Goal: Task Accomplishment & Management: Complete application form

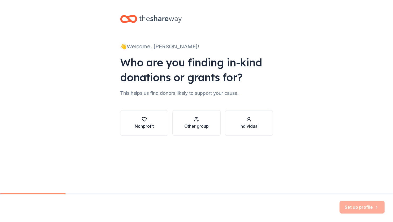
click at [144, 122] on div "Nonprofit" at bounding box center [144, 122] width 19 height 13
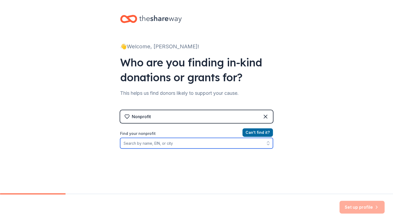
click at [152, 145] on input "Find your nonprofit" at bounding box center [196, 143] width 153 height 11
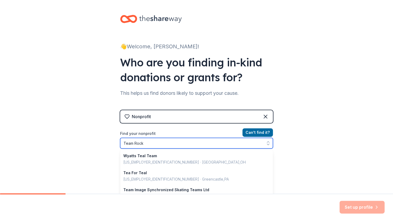
type input "Team Rocky"
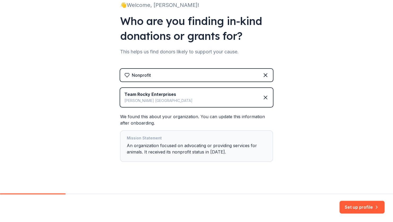
scroll to position [46, 0]
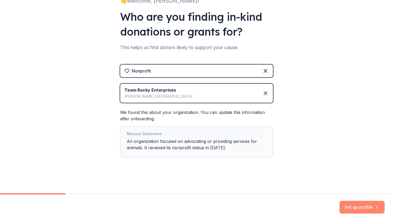
click at [351, 211] on button "Set up profile" at bounding box center [362, 207] width 45 height 13
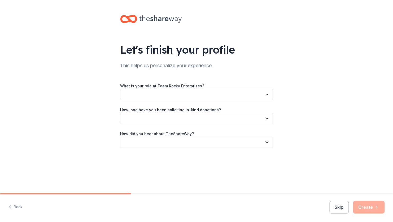
click at [191, 94] on button "button" at bounding box center [196, 94] width 153 height 11
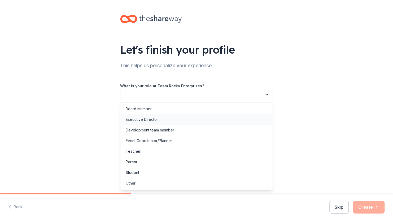
click at [141, 120] on div "Executive Director" at bounding box center [142, 119] width 32 height 6
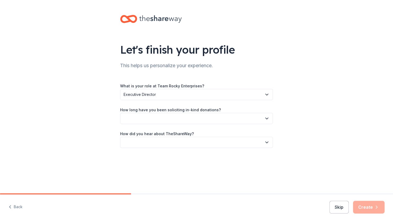
click at [265, 116] on icon "button" at bounding box center [266, 118] width 5 height 5
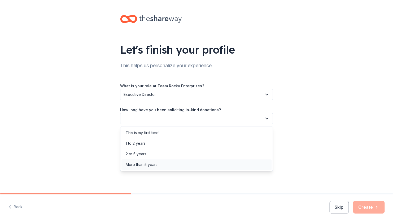
click at [145, 167] on div "More than 5 years" at bounding box center [142, 164] width 32 height 6
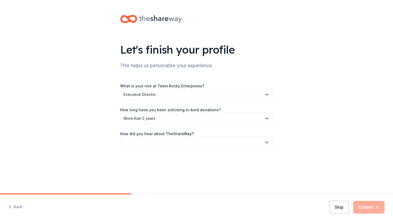
click at [266, 141] on icon "button" at bounding box center [266, 142] width 5 height 5
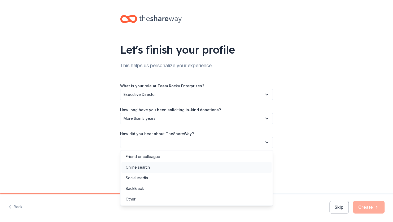
click at [145, 170] on div "Online search" at bounding box center [196, 167] width 150 height 11
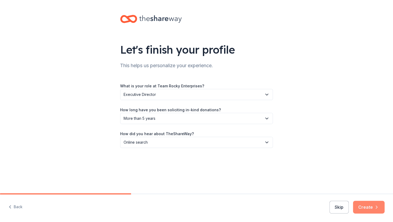
click at [368, 209] on button "Create" at bounding box center [369, 207] width 32 height 13
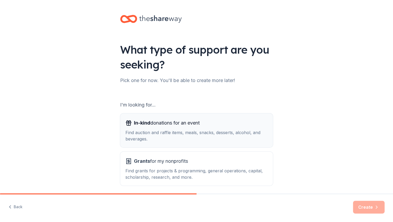
click at [215, 133] on div "Find auction and raffle items, meals, snacks, desserts, alcohol, and beverages." at bounding box center [196, 135] width 142 height 13
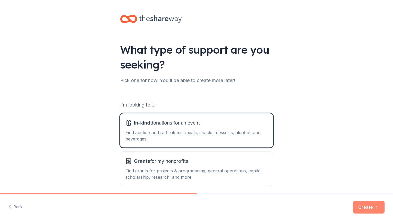
click at [369, 208] on button "Create" at bounding box center [369, 207] width 32 height 13
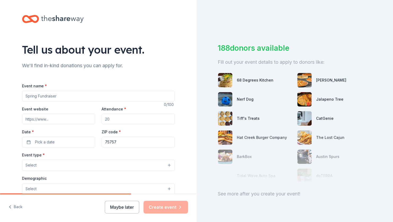
click at [71, 95] on input "Event name *" at bounding box center [98, 96] width 153 height 11
type input "Pawliday (Fall/Christmas) Auction"
click at [66, 119] on input "Event website" at bounding box center [58, 119] width 73 height 11
type input "h"
click at [24, 120] on input "galabid.com" at bounding box center [58, 119] width 73 height 11
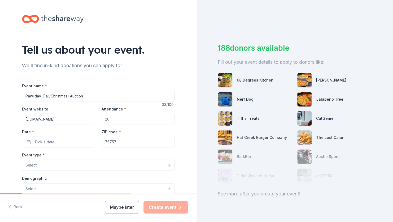
click at [62, 118] on input "www.galabid.com" at bounding box center [58, 119] width 73 height 11
type input "w"
paste input "https://www.facebook.com/SaveRockyTheGreatDane"
type input "https://www.facebook.com/SaveRockyTheGreatDane"
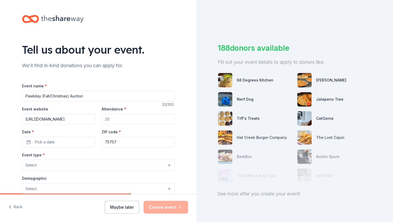
click at [114, 120] on input "Attendance *" at bounding box center [138, 119] width 73 height 11
type input "69000"
click at [45, 140] on span "Pick a date" at bounding box center [45, 142] width 20 height 6
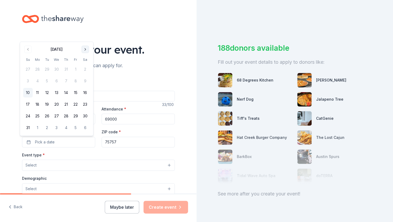
click at [86, 48] on button "Go to next month" at bounding box center [84, 49] width 7 height 7
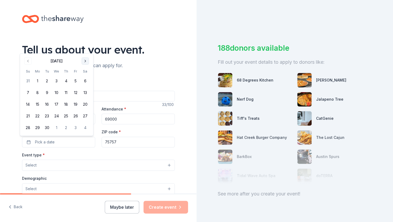
click at [86, 48] on div "Tell us about your event." at bounding box center [98, 49] width 153 height 15
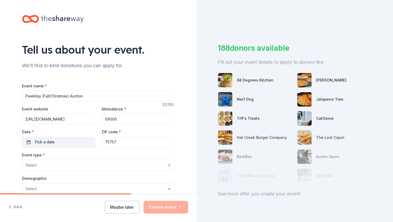
click at [47, 144] on span "Pick a date" at bounding box center [45, 142] width 20 height 6
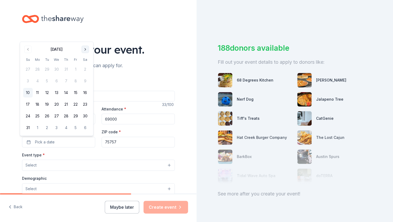
click at [86, 49] on button "Go to next month" at bounding box center [84, 49] width 7 height 7
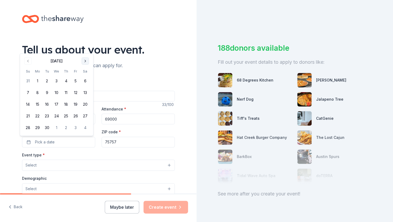
click at [83, 62] on button "Go to next month" at bounding box center [84, 60] width 7 height 7
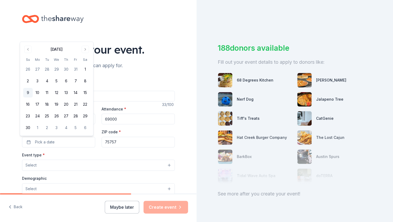
click at [26, 92] on button "9" at bounding box center [28, 93] width 10 height 10
click at [136, 98] on input "Pawliday (Fall/Christmas) Auction" at bounding box center [98, 96] width 153 height 11
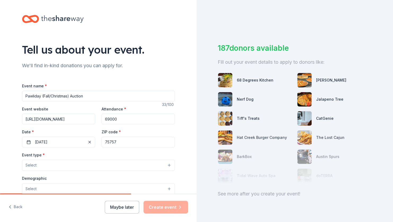
click at [167, 166] on button "Select" at bounding box center [98, 164] width 153 height 11
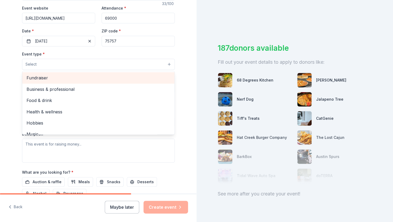
click at [92, 76] on span "Fundraiser" at bounding box center [99, 77] width 144 height 7
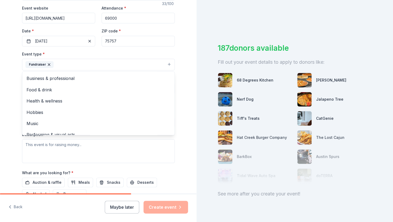
click at [183, 76] on div "Tell us about your event. We'll find in-kind donations you can apply for. Event…" at bounding box center [98, 76] width 197 height 354
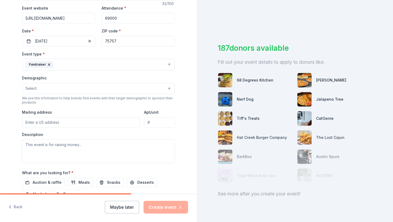
click at [77, 120] on input "Mailing address" at bounding box center [81, 122] width 118 height 11
type input "1227 Hitching Post Circle, Bullard, TX. 75757"
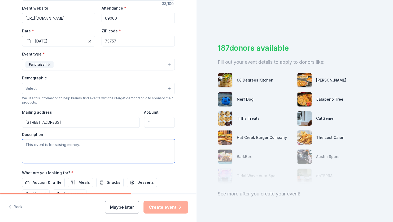
click at [33, 154] on textarea at bounding box center [98, 151] width 153 height 24
paste textarea "At any given time, we care for between 125 and 150 dogs, and we facilitate the …"
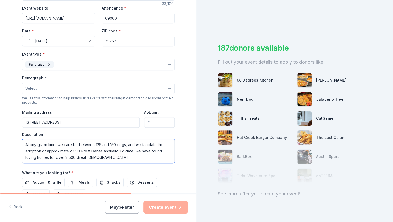
click at [22, 146] on textarea "At any given time, we care for between 125 and 150 dogs, and we facilitate the …" at bounding box center [98, 151] width 153 height 24
paste textarea "the Pawliday Auction, our national online fundraising event held from November …"
click at [24, 144] on textarea "the Pawliday Auction, our national online fundraising event held from November …" at bounding box center [98, 151] width 153 height 24
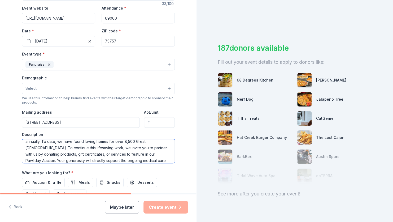
scroll to position [35, 0]
type textarea "The Pawliday Auction, our national online fundraising event held from November …"
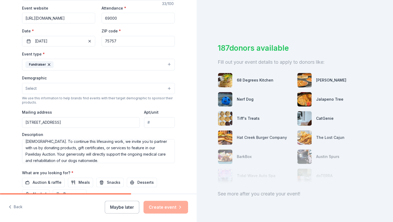
click at [167, 88] on button "Select" at bounding box center [98, 88] width 153 height 11
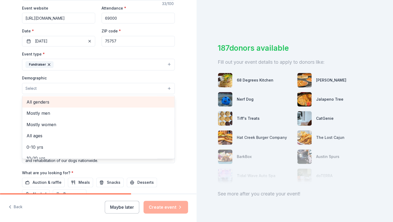
click at [110, 102] on span "All genders" at bounding box center [99, 101] width 144 height 7
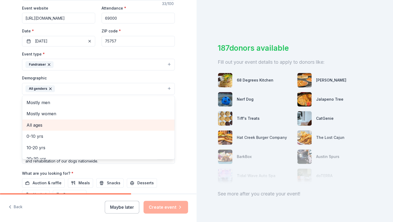
click at [86, 121] on div "All ages" at bounding box center [98, 124] width 152 height 11
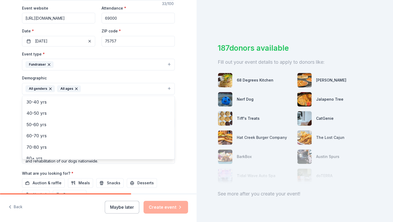
scroll to position [63, 0]
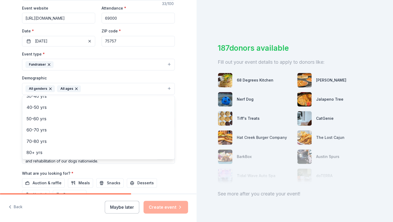
click at [183, 159] on div "Tell us about your event. We'll find in-kind donations you can apply for. Event…" at bounding box center [98, 76] width 197 height 354
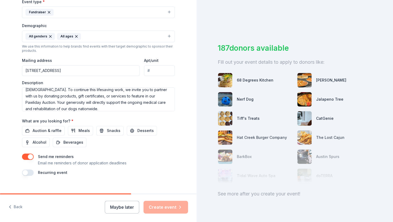
scroll to position [161, 0]
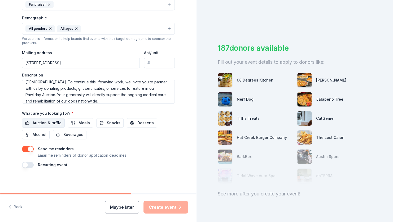
click at [55, 120] on span "Auction & raffle" at bounding box center [47, 123] width 29 height 6
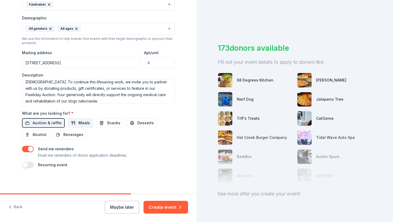
click at [79, 124] on span "Meals" at bounding box center [84, 123] width 11 height 6
click at [69, 135] on span "Beverages" at bounding box center [73, 134] width 20 height 6
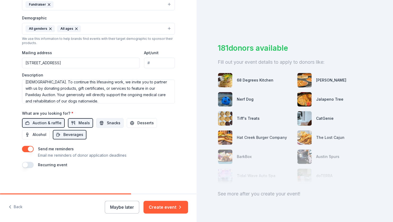
click at [112, 120] on span "Snacks" at bounding box center [114, 123] width 14 height 6
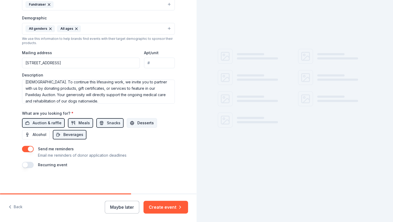
click at [137, 122] on span "Desserts" at bounding box center [145, 123] width 16 height 6
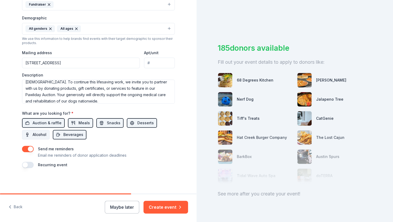
click at [33, 136] on span "Alcohol" at bounding box center [40, 134] width 14 height 6
click at [25, 164] on button "button" at bounding box center [28, 165] width 12 height 6
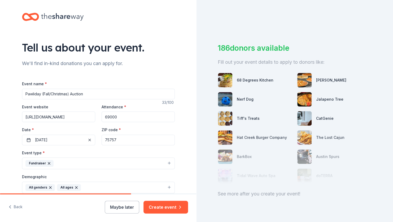
scroll to position [0, 0]
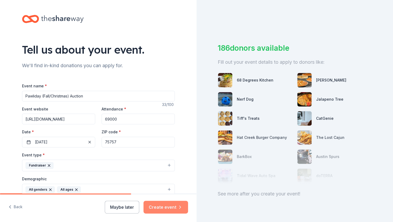
click at [169, 206] on button "Create event" at bounding box center [166, 207] width 45 height 13
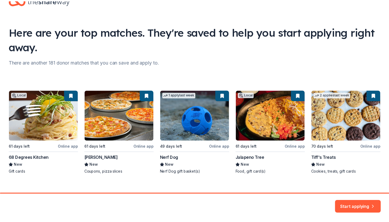
scroll to position [24, 0]
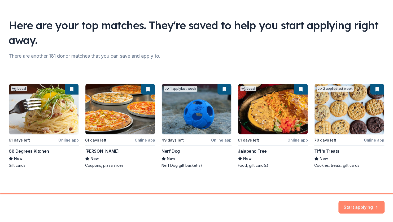
click at [359, 205] on button "Start applying" at bounding box center [361, 203] width 46 height 13
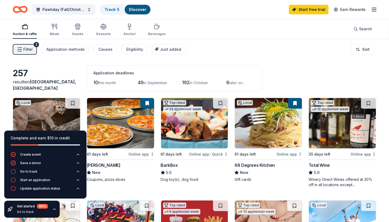
click at [19, 10] on icon "Home" at bounding box center [23, 9] width 8 height 5
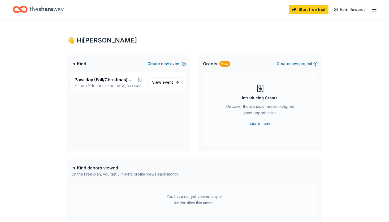
click at [375, 10] on line "button" at bounding box center [374, 10] width 4 height 0
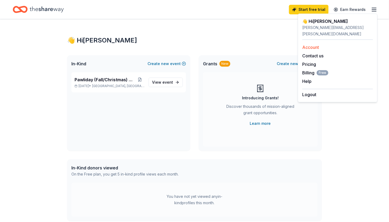
click at [315, 45] on link "Account" at bounding box center [310, 47] width 17 height 5
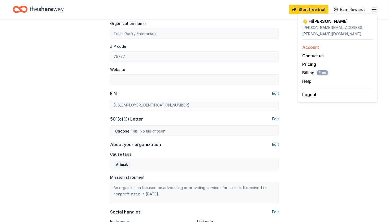
scroll to position [195, 0]
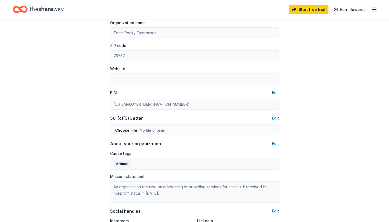
click at [277, 93] on button "Edit" at bounding box center [275, 92] width 7 height 6
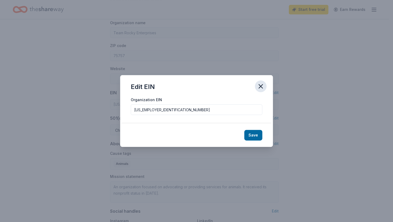
click at [260, 85] on icon "button" at bounding box center [260, 85] width 7 height 7
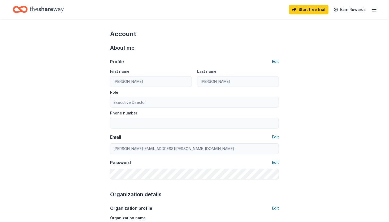
scroll to position [0, 0]
click at [275, 63] on button "Edit" at bounding box center [275, 61] width 7 height 6
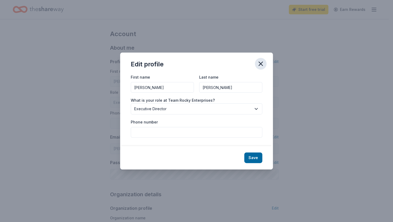
click at [260, 67] on icon "button" at bounding box center [260, 63] width 7 height 7
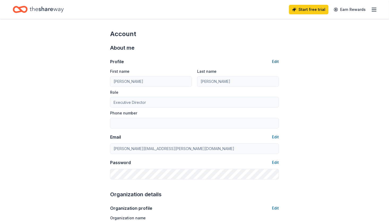
click at [276, 63] on button "Edit" at bounding box center [275, 61] width 7 height 6
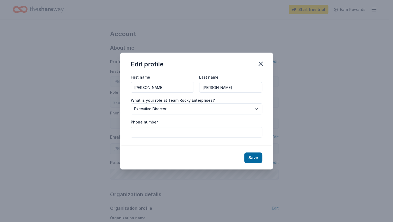
click at [208, 133] on input "Phone number" at bounding box center [197, 132] width 132 height 11
type input "502-376-1571"
click at [252, 158] on button "Save" at bounding box center [253, 157] width 18 height 11
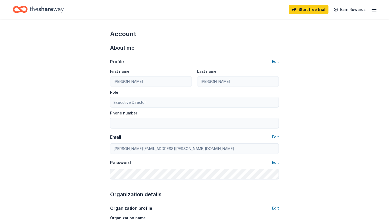
type input "502-376-1571"
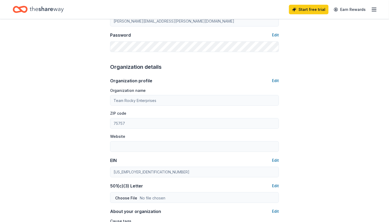
scroll to position [129, 0]
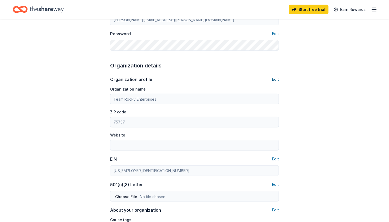
click at [275, 81] on button "Edit" at bounding box center [275, 79] width 7 height 6
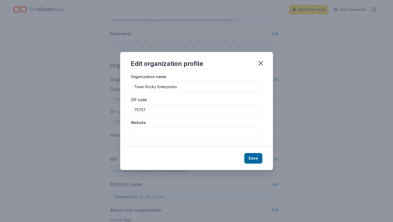
click at [226, 132] on input "Website" at bounding box center [197, 132] width 132 height 11
paste input "https://saverockythegreatdane.org"
type input "https://saverockythegreatdane.org"
click at [253, 157] on button "Save" at bounding box center [253, 158] width 18 height 11
type input "https://saverockythegreatdane.org"
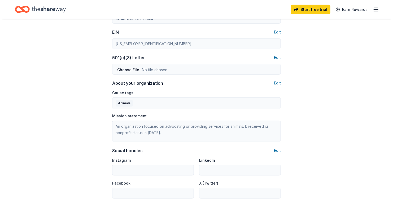
scroll to position [256, 0]
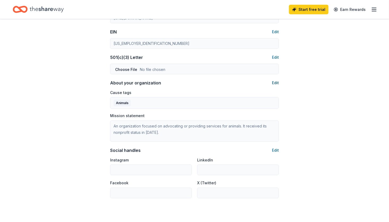
click at [274, 84] on button "Edit" at bounding box center [275, 83] width 7 height 6
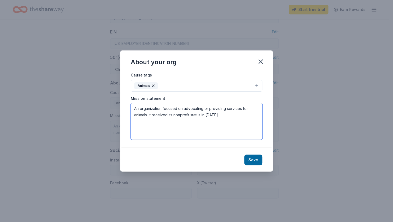
click at [237, 116] on textarea "An organization focused on advocating or providing services for animals. It rec…" at bounding box center [197, 121] width 132 height 37
type textarea "A"
click at [213, 111] on textarea "SRGDRR is a national Great Dane Rescue." at bounding box center [197, 121] width 132 height 37
paste textarea "Since 2013, we’ve proudly dedicated our hearts and efforts to saving these misu…"
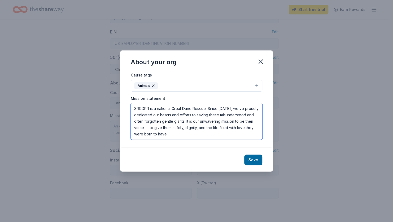
type textarea "SRGDRR is a national Great Dane Rescue. Since 2013, we’ve proudly dedicated our…"
click at [257, 84] on button "Animals" at bounding box center [197, 86] width 132 height 12
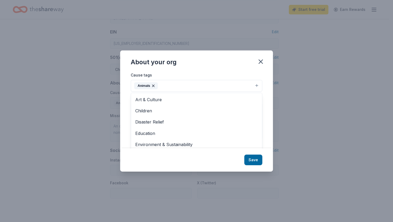
click at [254, 161] on div "About your org Cause tags Animals Art & Culture Children Disaster Relief Educat…" at bounding box center [196, 110] width 153 height 121
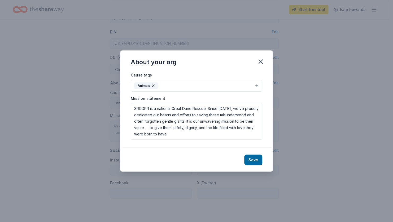
click at [254, 161] on button "Save" at bounding box center [253, 159] width 18 height 11
type textarea "SRGDRR is a national Great Dane Rescue. Since 2013, we’ve proudly dedicated our…"
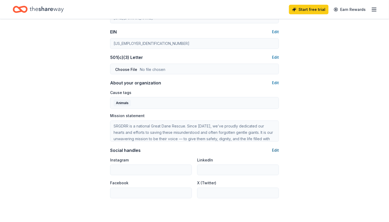
click at [276, 151] on button "Edit" at bounding box center [275, 150] width 7 height 6
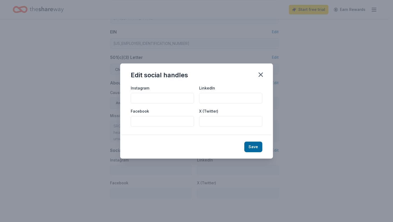
click at [148, 98] on input "Instagram" at bounding box center [162, 98] width 63 height 11
paste input "https://www.instagram.com/saverockythegreatdanerescue/"
type input "https://www.instagram.com/saverockythegreatdanerescue/"
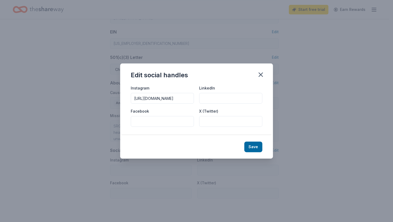
click at [161, 123] on input "Facebook" at bounding box center [162, 121] width 63 height 11
paste input "https://www.facebook.com/SaveRockyTheGreatDane/"
type input "https://www.facebook.com/SaveRockyTheGreatDane/"
click at [254, 147] on button "Save" at bounding box center [253, 146] width 18 height 11
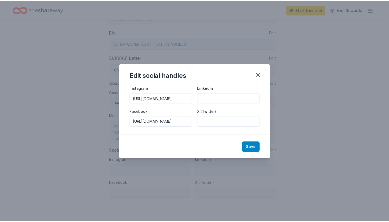
scroll to position [0, 0]
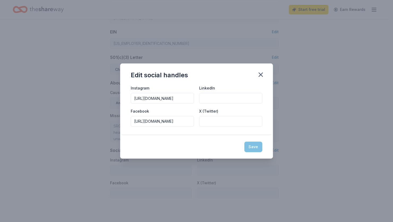
type input "https://www.instagram.com/saverockythegreatdanerescue/"
type input "https://www.facebook.com/SaveRockyTheGreatDane/"
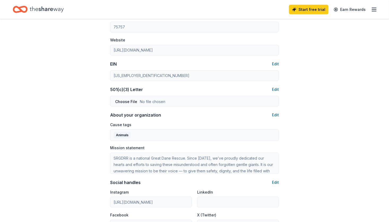
scroll to position [225, 0]
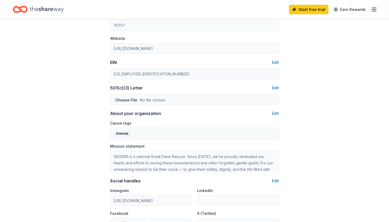
click at [326, 129] on div "Account About me Profile Edit First name Shannon Last name Denson Role Executiv…" at bounding box center [194, 31] width 389 height 474
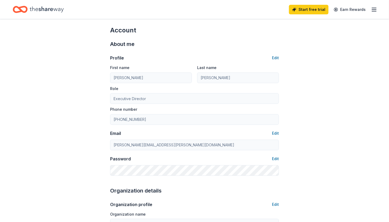
scroll to position [0, 0]
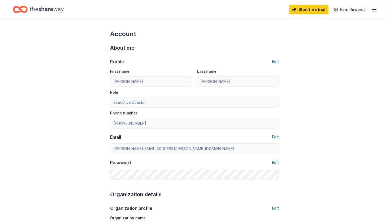
click at [373, 10] on icon "button" at bounding box center [374, 9] width 6 height 6
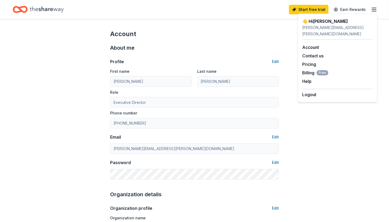
click at [316, 24] on div "shannon.denson@srgdrr.org" at bounding box center [337, 30] width 71 height 13
click at [52, 6] on icon "Home" at bounding box center [47, 9] width 34 height 11
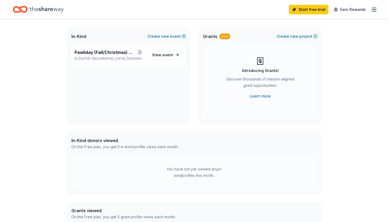
scroll to position [27, 0]
click at [164, 59] on link "View event" at bounding box center [166, 56] width 34 height 10
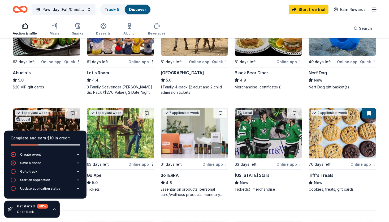
scroll to position [296, 0]
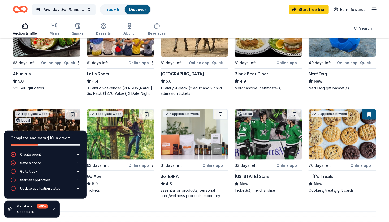
drag, startPoint x: 258, startPoint y: 95, endPoint x: 278, endPoint y: 129, distance: 38.5
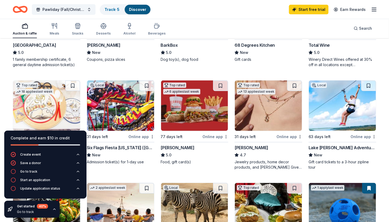
scroll to position [115, 0]
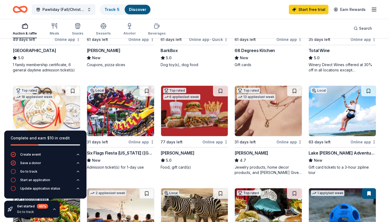
click at [289, 141] on div "Online app" at bounding box center [289, 141] width 26 height 7
click at [138, 140] on div "Online app" at bounding box center [142, 141] width 26 height 7
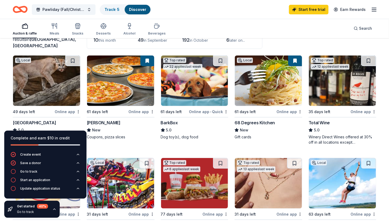
scroll to position [44, 0]
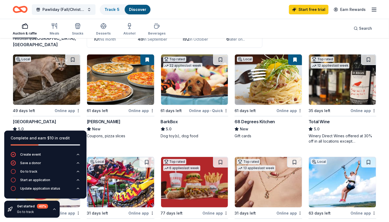
click at [52, 82] on img at bounding box center [46, 79] width 67 height 50
click at [217, 109] on div "Online app • Quick" at bounding box center [208, 110] width 39 height 7
click at [360, 110] on div "Online app" at bounding box center [363, 110] width 26 height 7
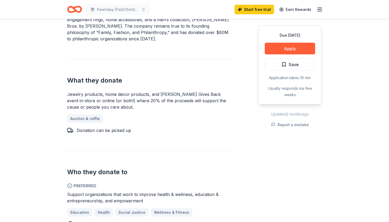
scroll to position [200, 0]
click at [291, 50] on button "Apply" at bounding box center [290, 49] width 50 height 12
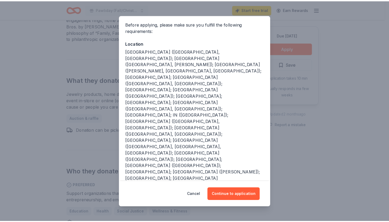
scroll to position [40, 0]
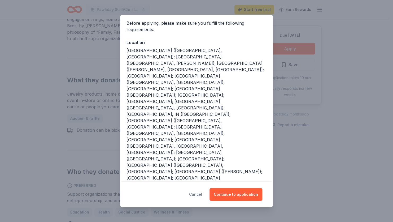
click at [200, 195] on button "Cancel" at bounding box center [195, 194] width 13 height 13
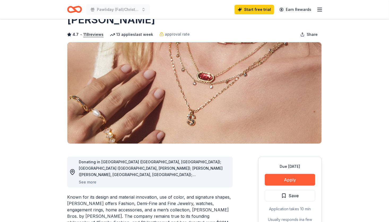
scroll to position [0, 0]
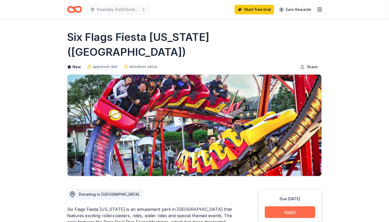
click at [288, 206] on button "Apply" at bounding box center [290, 212] width 50 height 12
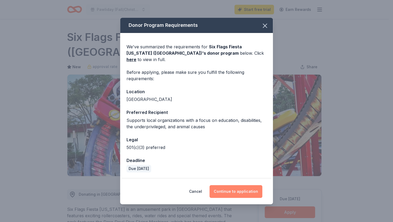
click at [243, 187] on button "Continue to application" at bounding box center [236, 191] width 53 height 13
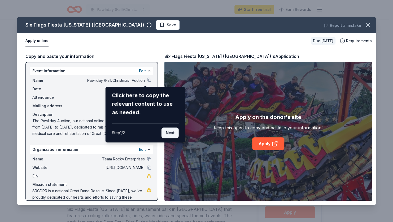
click at [170, 132] on button "Next" at bounding box center [170, 132] width 17 height 11
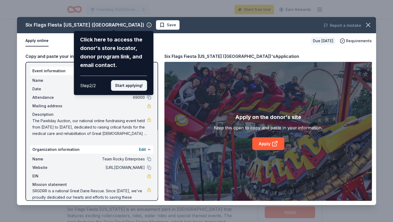
click at [135, 84] on button "Start applying!" at bounding box center [129, 85] width 36 height 11
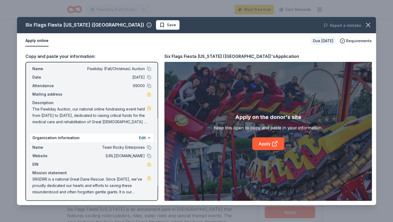
scroll to position [13, 0]
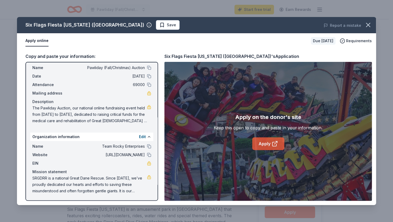
click at [270, 142] on link "Apply" at bounding box center [268, 143] width 32 height 13
click at [259, 147] on link "Apply" at bounding box center [268, 143] width 32 height 13
click at [269, 143] on link "Apply" at bounding box center [268, 143] width 32 height 13
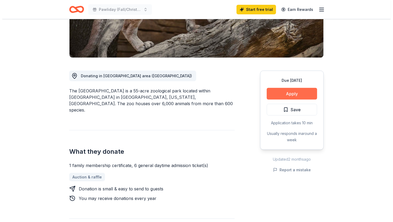
scroll to position [104, 0]
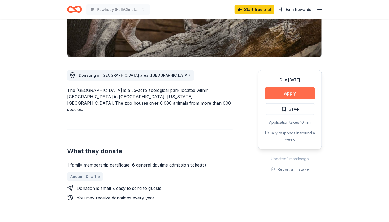
click at [308, 92] on button "Apply" at bounding box center [290, 93] width 50 height 12
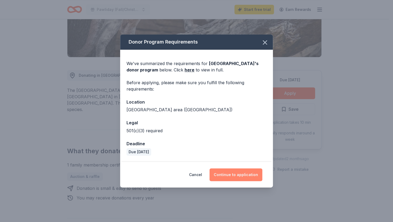
click at [240, 176] on button "Continue to application" at bounding box center [236, 174] width 53 height 13
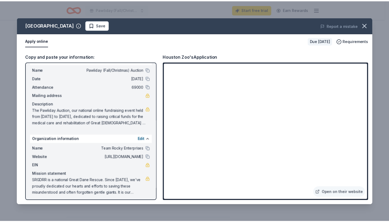
scroll to position [13, 0]
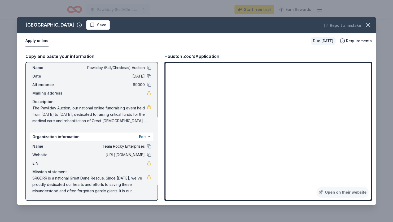
click at [135, 183] on span "SRGDRR is a national Great Dane Rescue. Since 2013, we’ve proudly dedicated our…" at bounding box center [89, 184] width 115 height 19
click at [367, 24] on icon "button" at bounding box center [368, 25] width 4 height 4
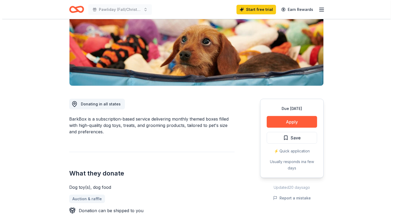
scroll to position [73, 0]
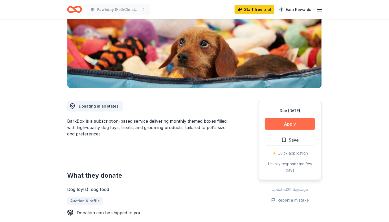
click at [296, 126] on button "Apply" at bounding box center [290, 124] width 50 height 12
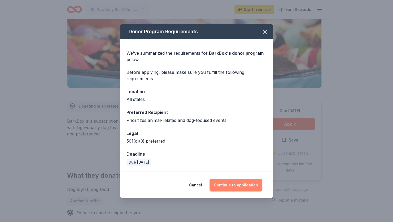
click at [235, 187] on button "Continue to application" at bounding box center [236, 185] width 53 height 13
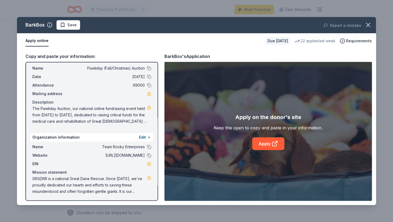
scroll to position [13, 0]
click at [265, 145] on link "Apply" at bounding box center [268, 143] width 32 height 13
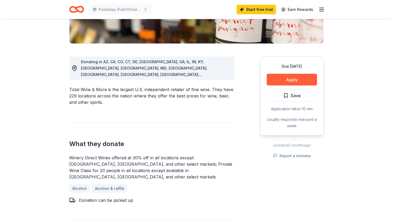
scroll to position [116, 0]
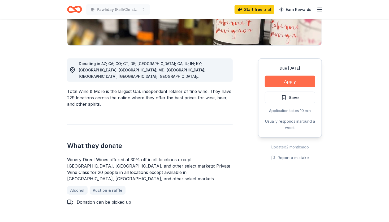
click at [303, 77] on button "Apply" at bounding box center [290, 82] width 50 height 12
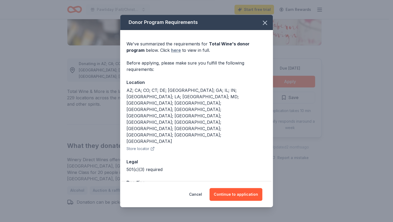
click at [171, 53] on link "here" at bounding box center [176, 50] width 10 height 6
